Goal: Find specific page/section: Find specific page/section

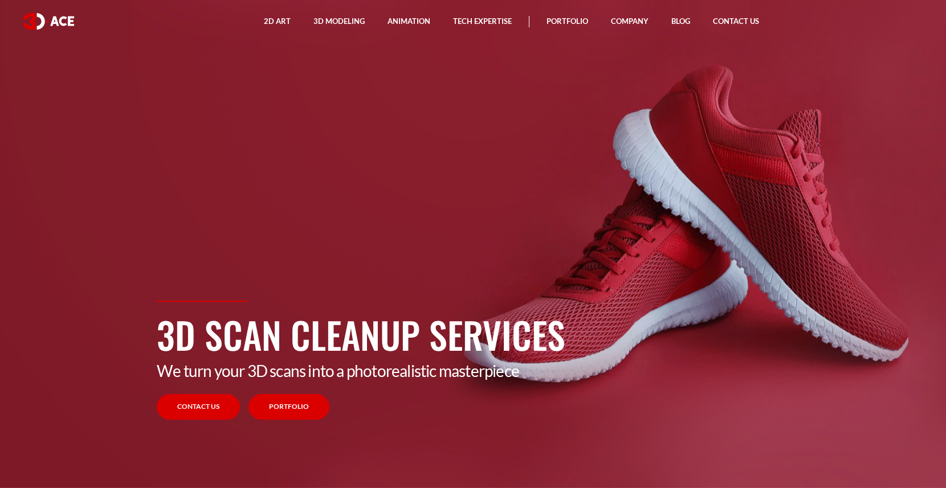
click at [295, 407] on link "Portfolio" at bounding box center [288, 407] width 81 height 26
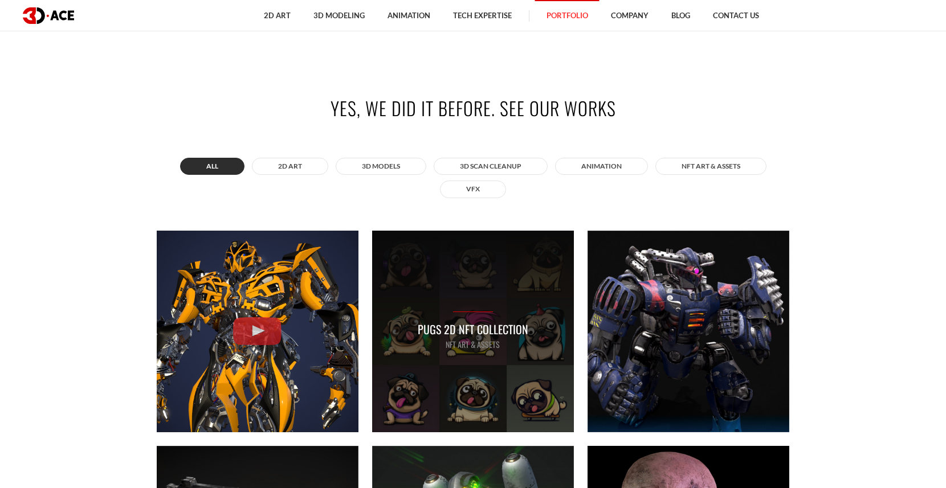
scroll to position [498, 0]
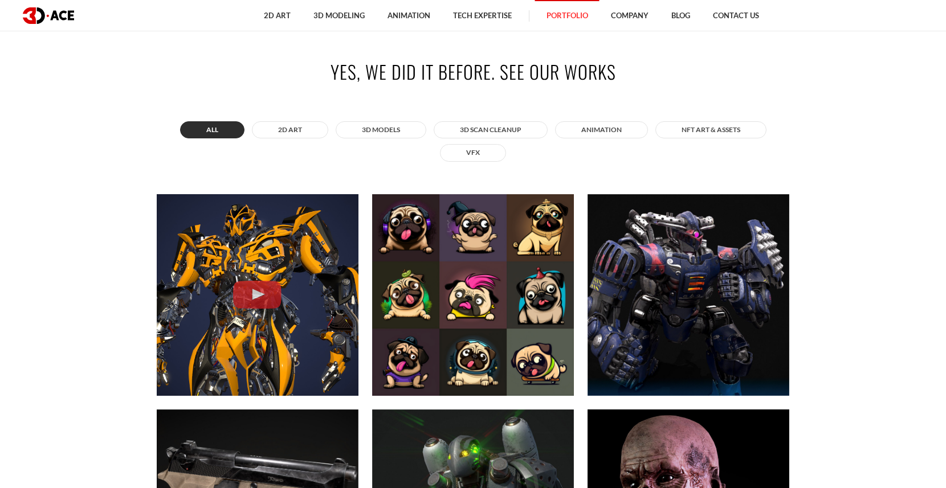
click at [529, 139] on div "All 2D ART 3D MODELS 3D Scan Cleanup ANIMATION NFT art & assets VFX" at bounding box center [473, 142] width 632 height 46
click at [523, 130] on button "3D Scan Cleanup" at bounding box center [491, 129] width 114 height 17
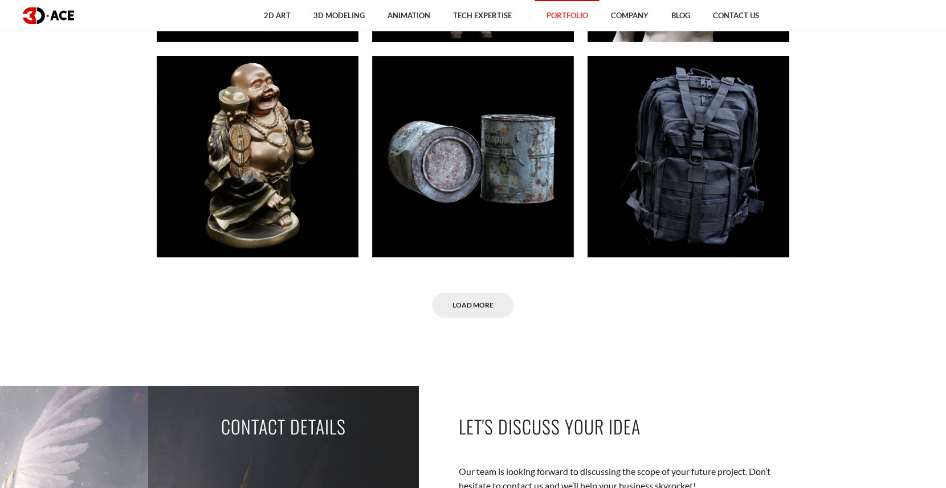
scroll to position [854, 0]
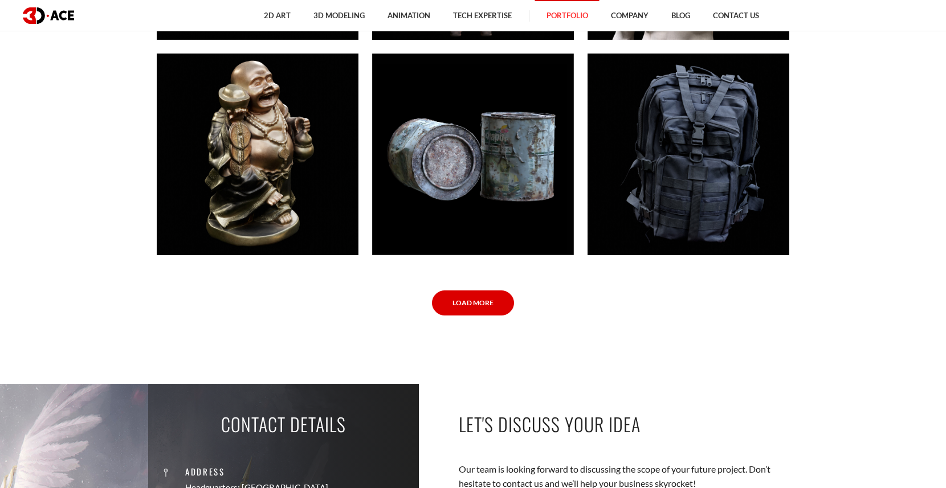
click at [470, 307] on link "Load More" at bounding box center [473, 304] width 82 height 26
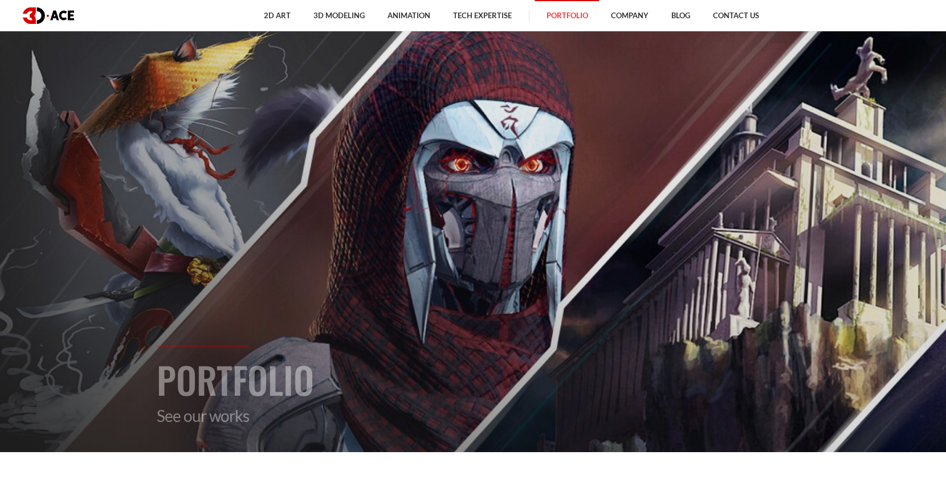
scroll to position [0, 0]
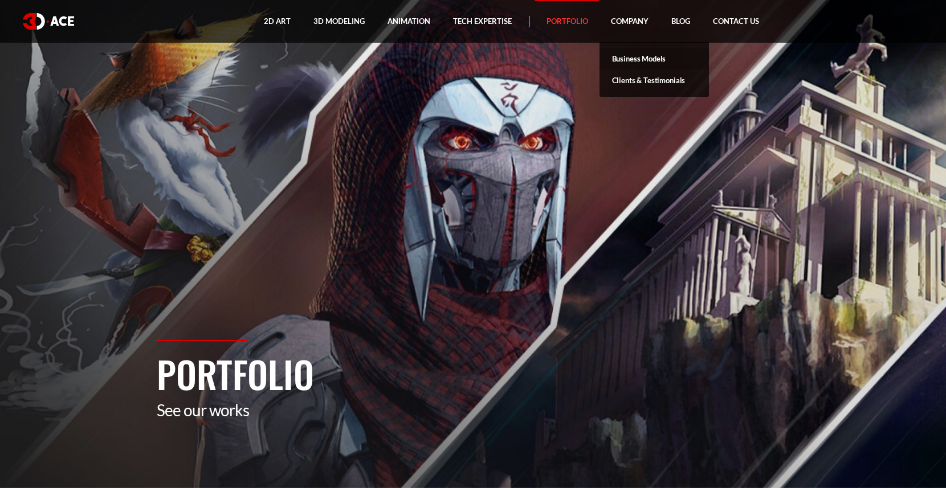
click at [642, 58] on link "Business Models" at bounding box center [653, 59] width 109 height 22
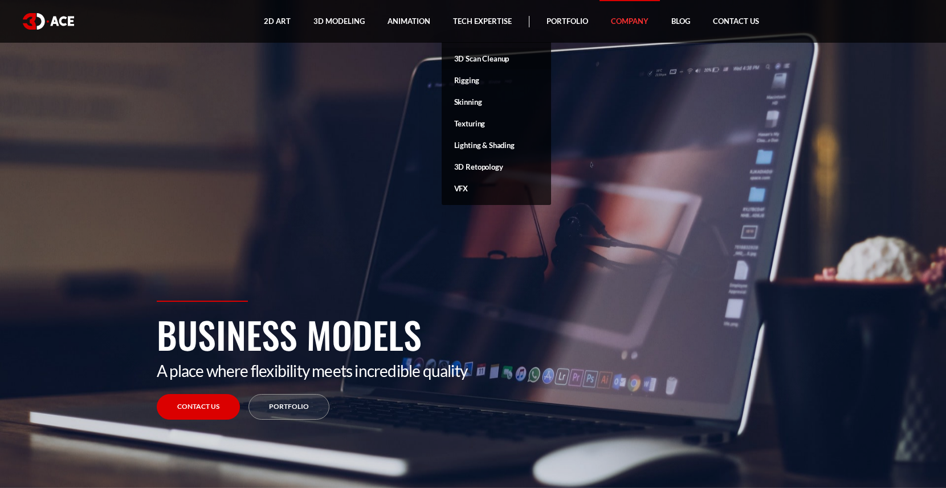
click at [496, 60] on link "3D Scan Cleanup" at bounding box center [496, 59] width 109 height 22
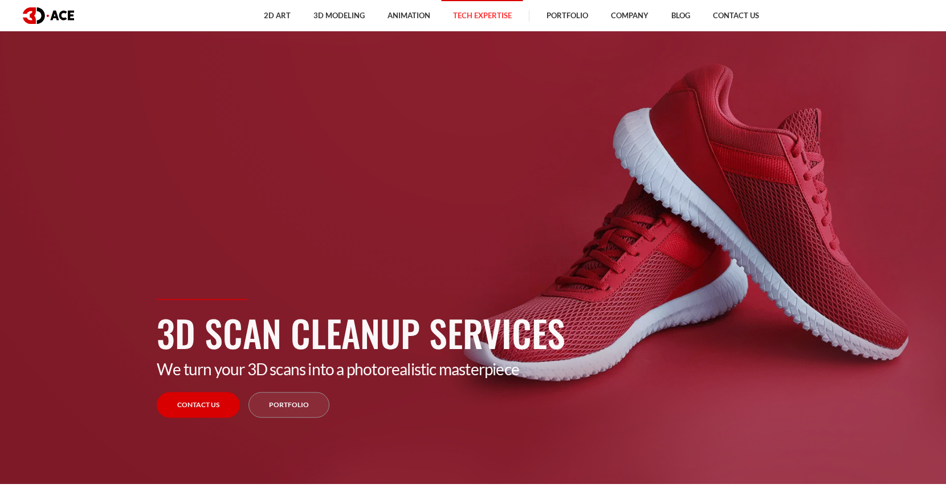
scroll to position [10, 0]
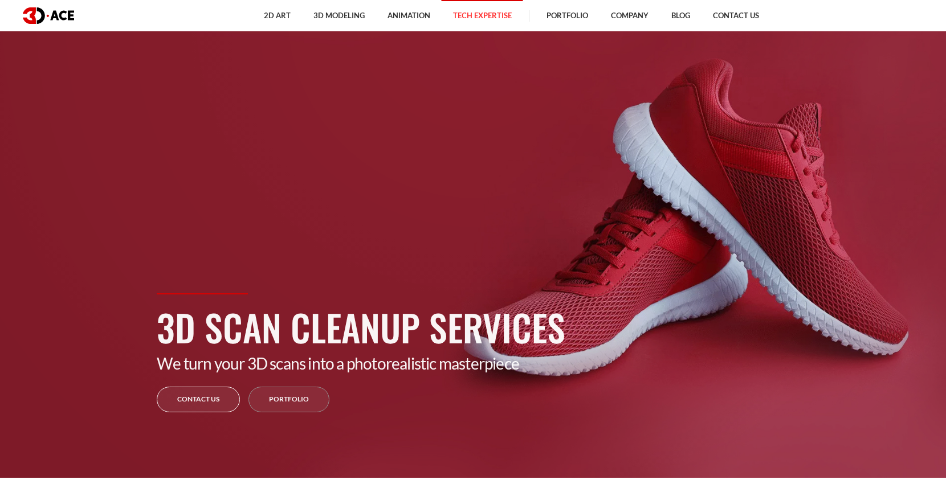
click at [215, 404] on link "Contact Us" at bounding box center [198, 400] width 83 height 26
